Goal: Register for event/course

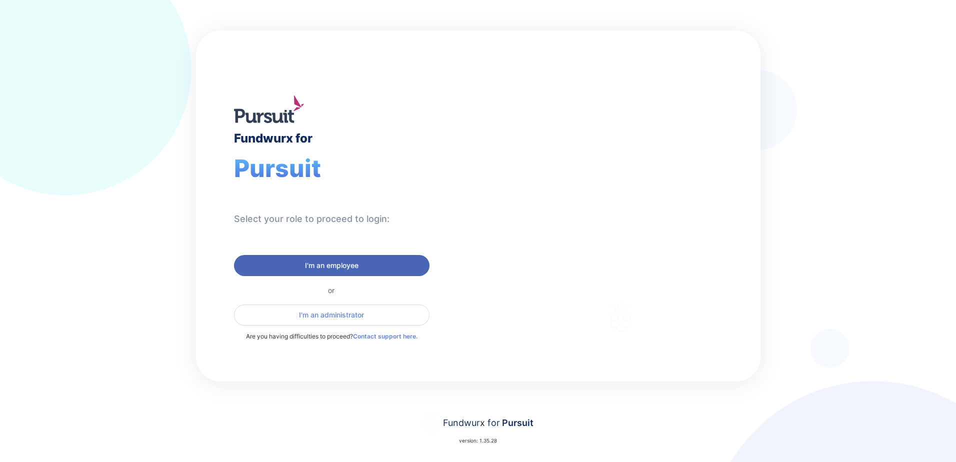
click at [327, 263] on span "I'm an employee" at bounding box center [331, 265] width 53 height 10
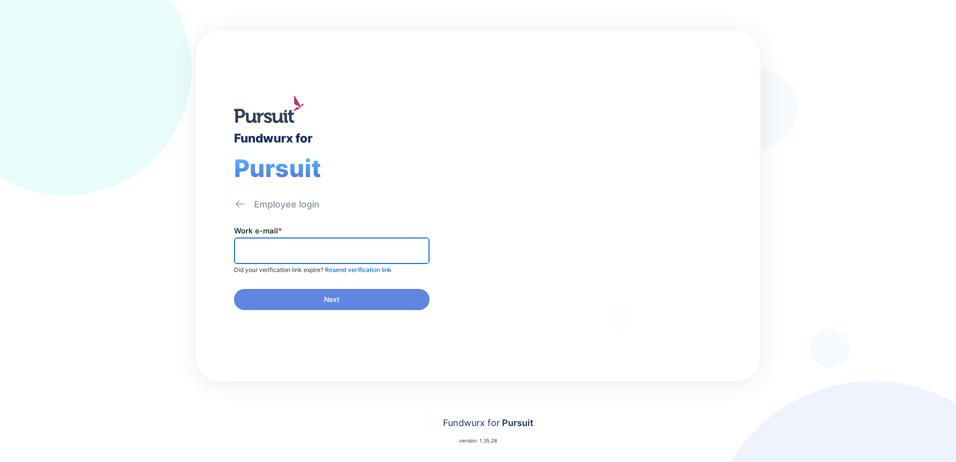
click at [307, 249] on input "text" at bounding box center [331, 250] width 186 height 15
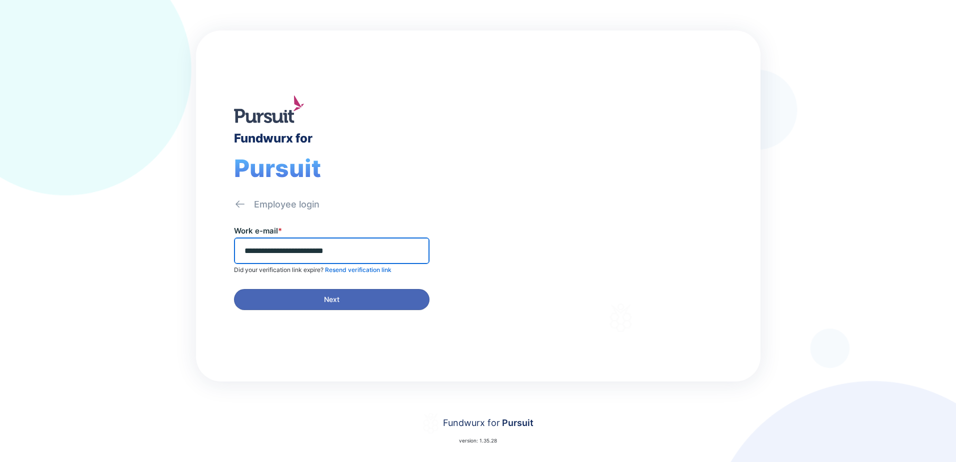
type input "**********"
click at [364, 296] on span "Next" at bounding box center [331, 299] width 182 height 10
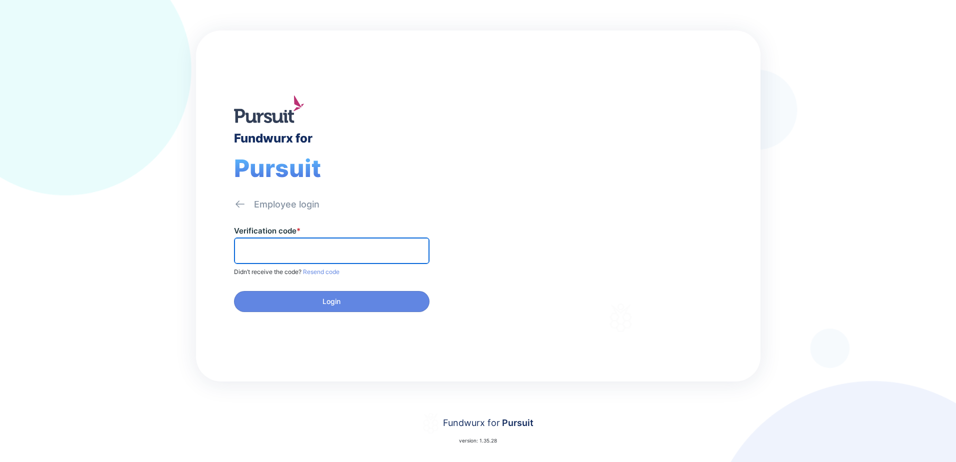
click at [299, 244] on input "text" at bounding box center [331, 250] width 186 height 15
type input "******"
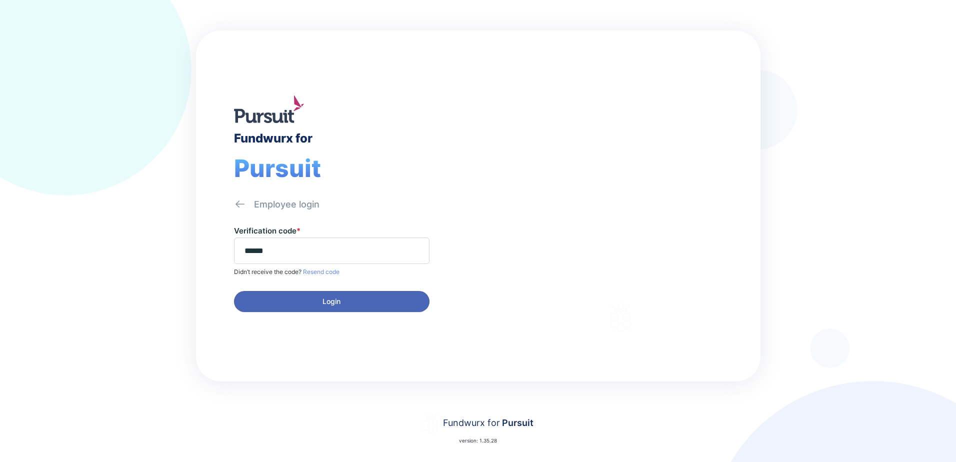
click at [352, 295] on button "Login" at bounding box center [331, 301] width 195 height 21
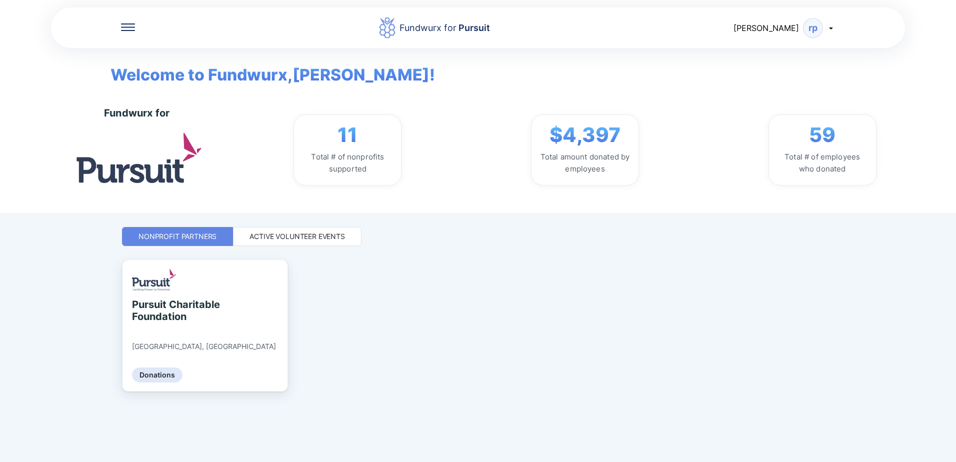
click at [269, 235] on div "Active Volunteer Events" at bounding box center [296, 236] width 95 height 10
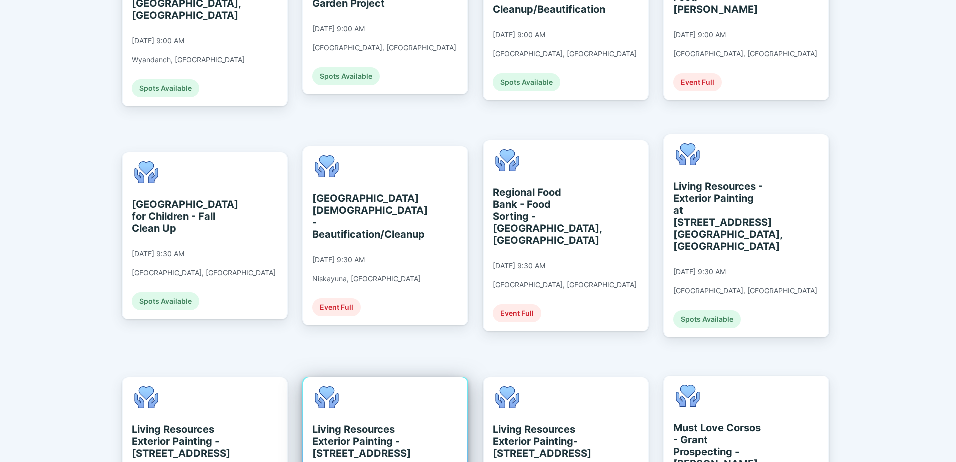
scroll to position [800, 0]
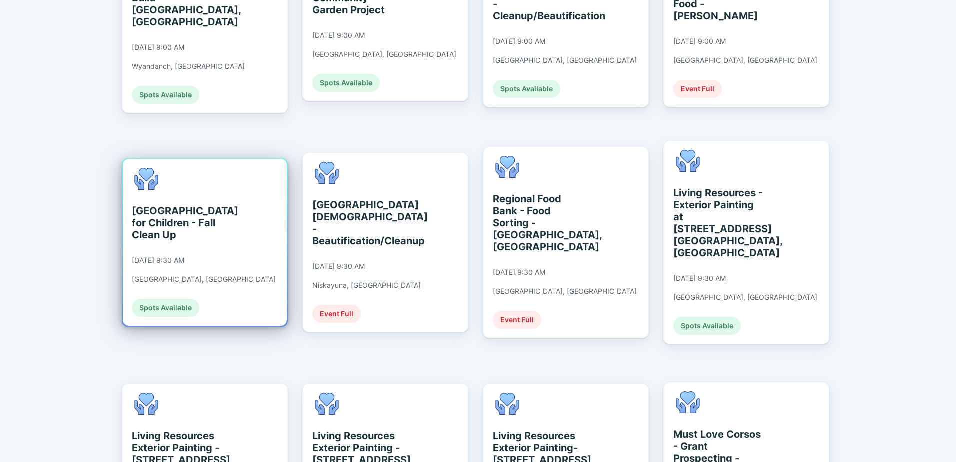
click at [188, 231] on div "[GEOGRAPHIC_DATA] for Children - Fall Clean Up [DATE] 9:30 AM [GEOGRAPHIC_DATA]…" at bounding box center [204, 242] width 144 height 149
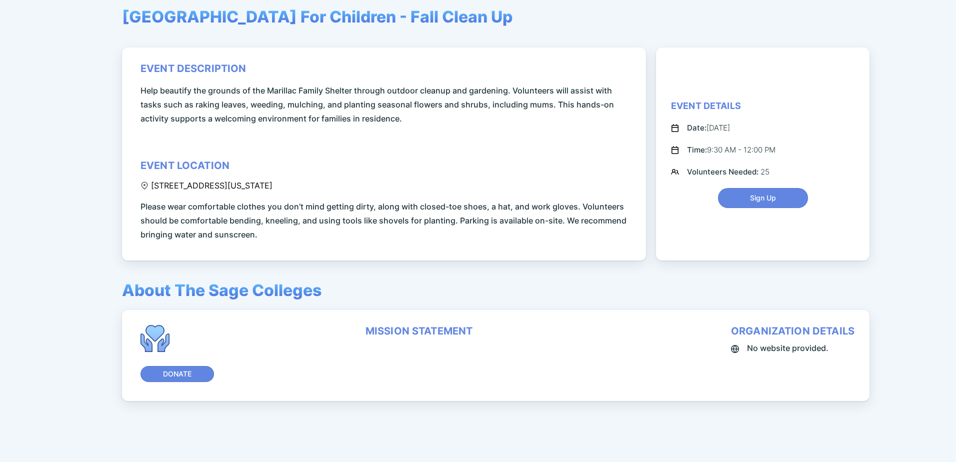
scroll to position [43, 0]
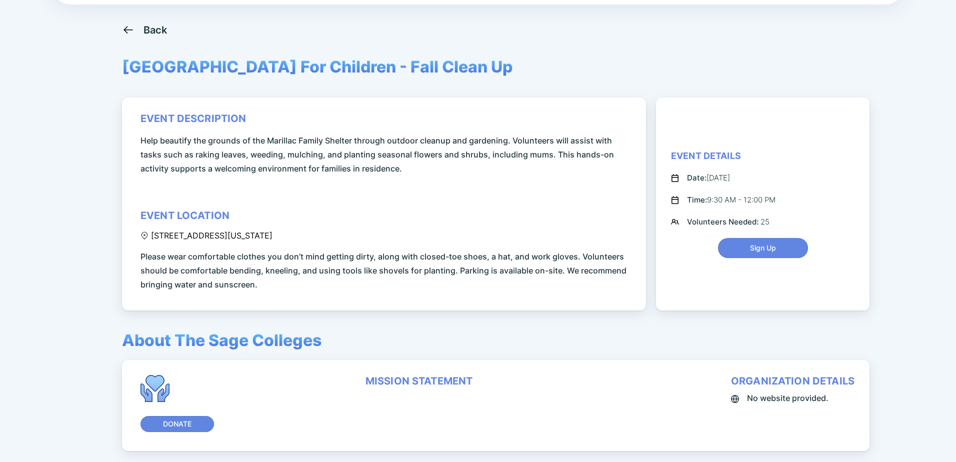
click at [126, 28] on icon at bounding box center [128, 29] width 12 height 12
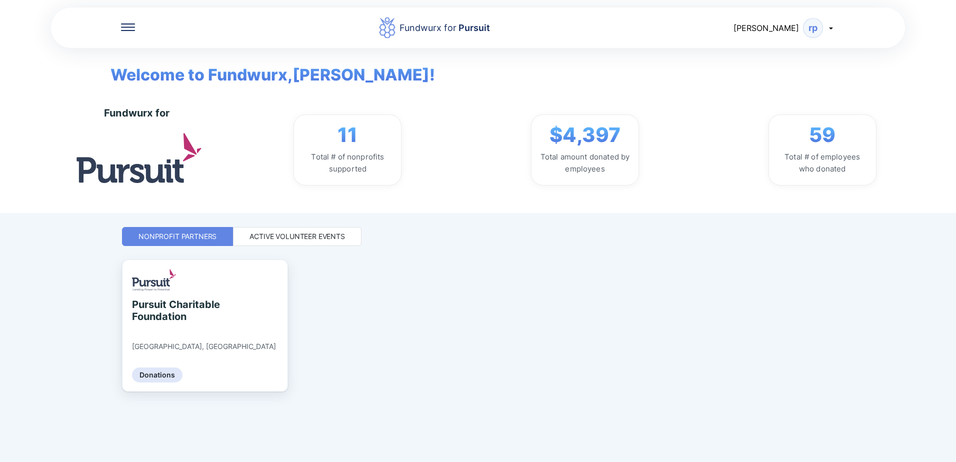
click at [284, 231] on div "Active Volunteer Events" at bounding box center [296, 236] width 95 height 10
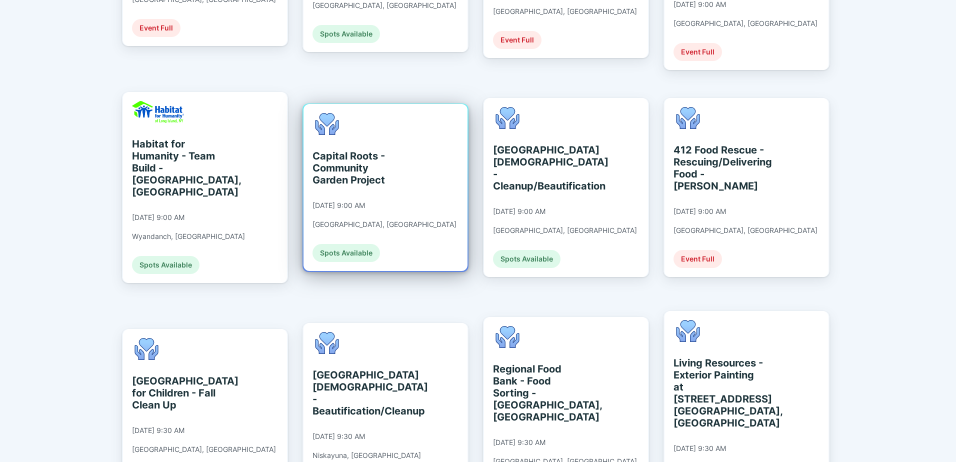
scroll to position [650, 0]
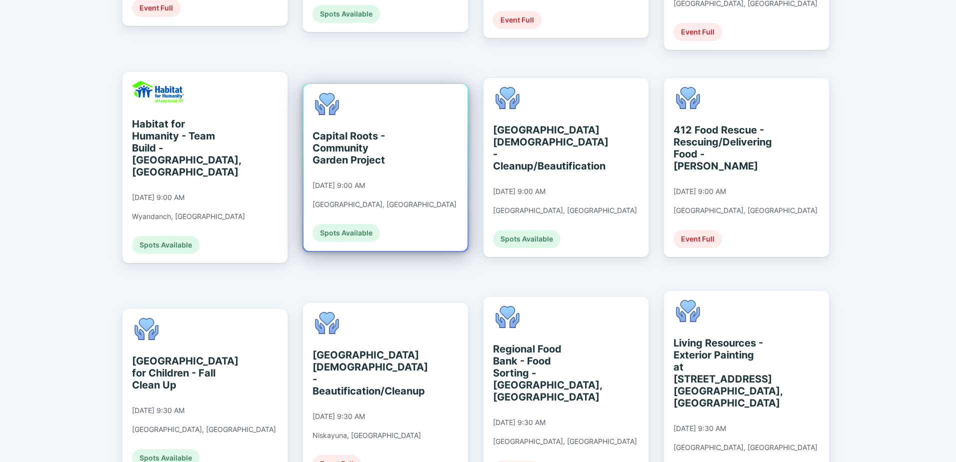
click at [375, 168] on div "Capital Roots - Community Garden Project [DATE] 9:00 AM [GEOGRAPHIC_DATA], [GEO…" at bounding box center [384, 167] width 144 height 149
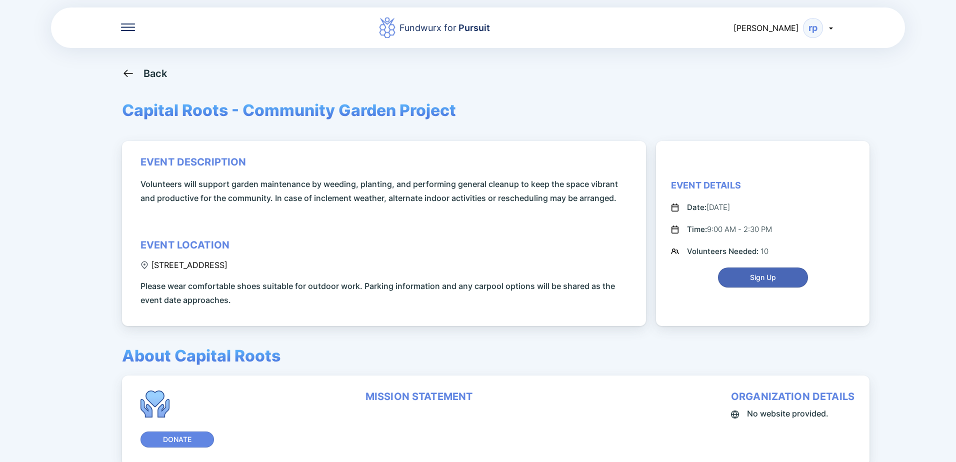
click at [761, 275] on span "Sign Up" at bounding box center [763, 277] width 26 height 10
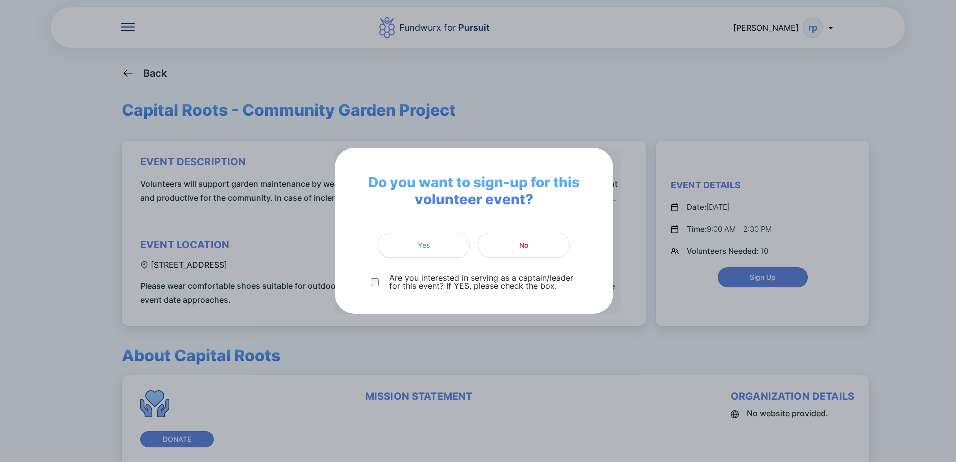
click at [423, 243] on span "Yes" at bounding box center [424, 245] width 12 height 10
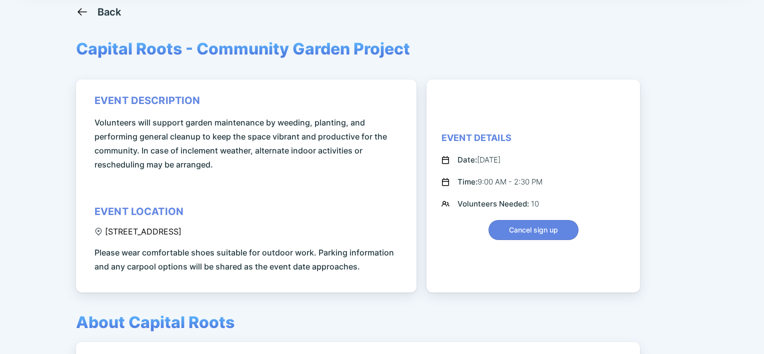
scroll to position [100, 0]
